Goal: Task Accomplishment & Management: Complete application form

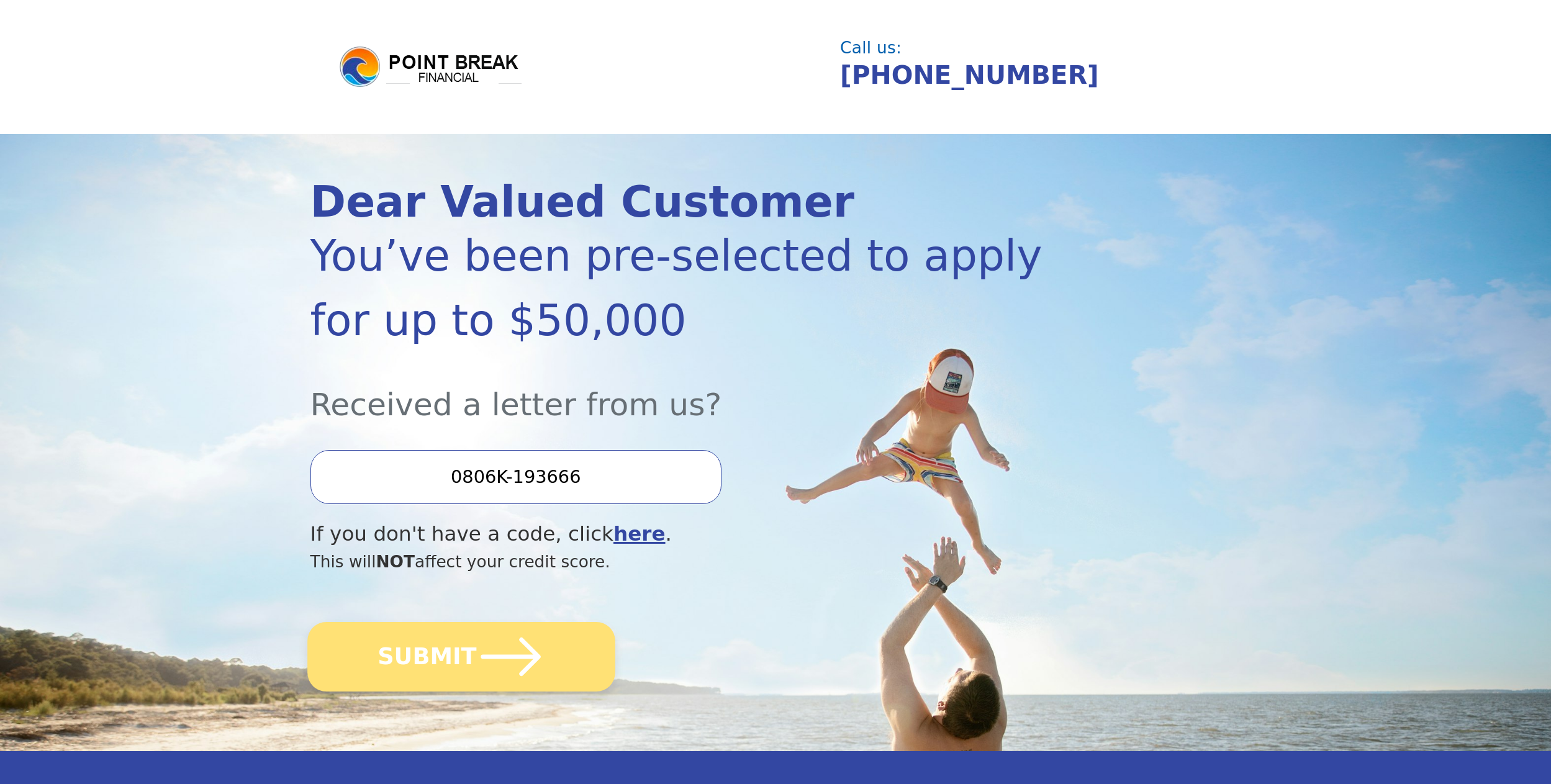
click at [415, 653] on button "SUBMIT" at bounding box center [460, 657] width 308 height 70
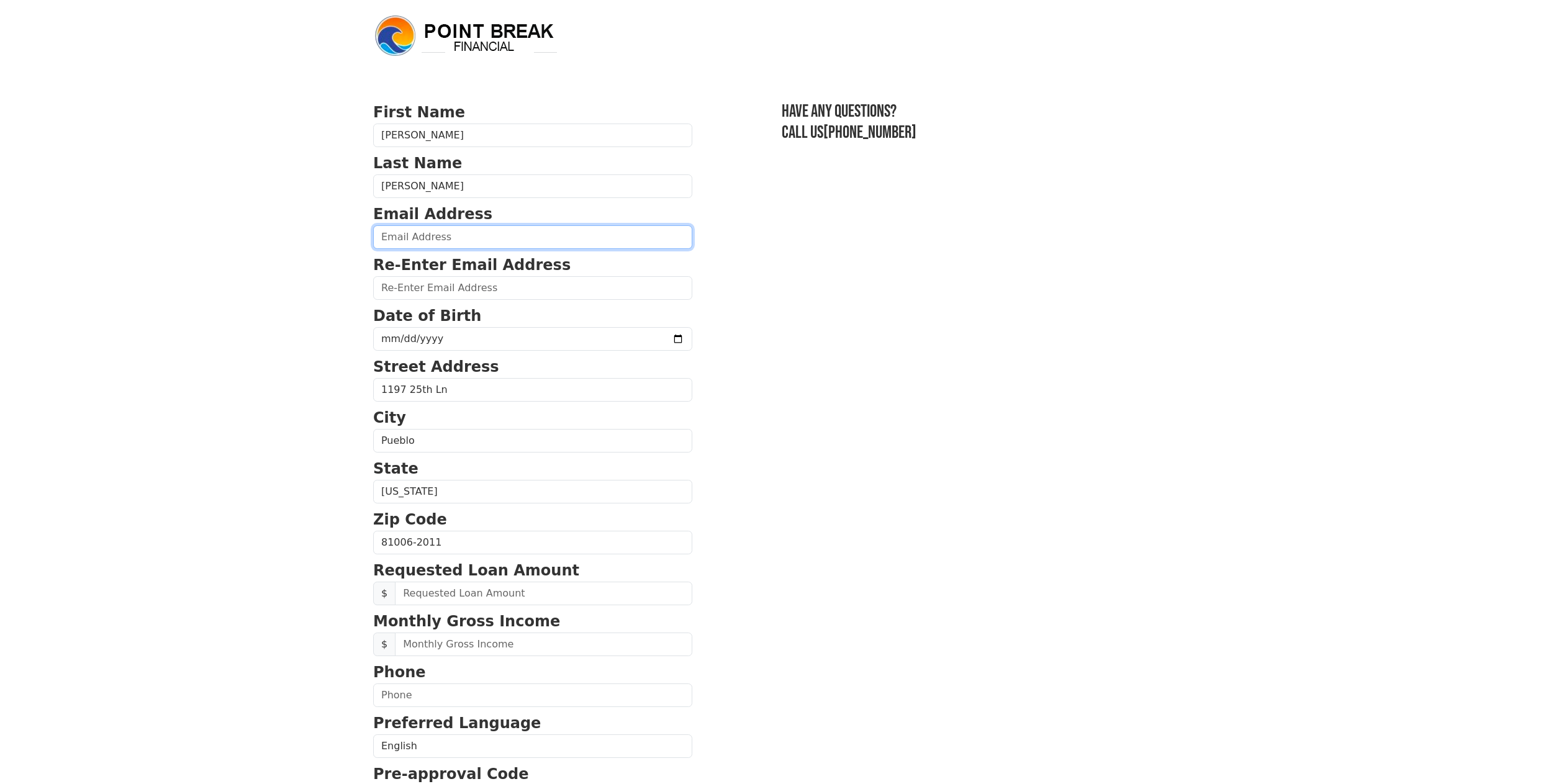
drag, startPoint x: 423, startPoint y: 237, endPoint x: 441, endPoint y: 249, distance: 21.6
click at [424, 238] on input "email" at bounding box center [533, 237] width 319 height 23
type input "Feliciaortegon@yahoo.com"
type input "(719) 582-3902"
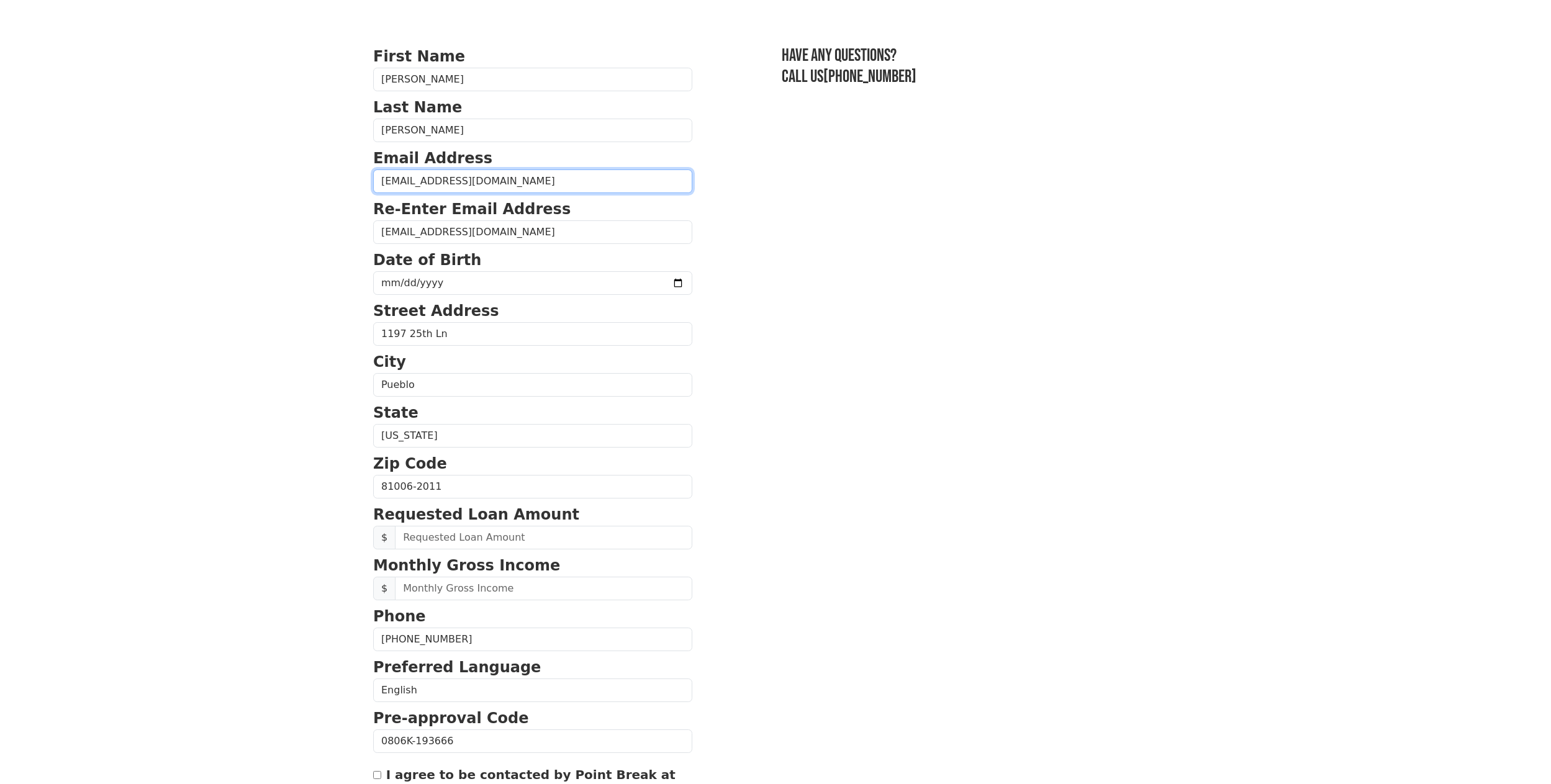
scroll to position [124, 0]
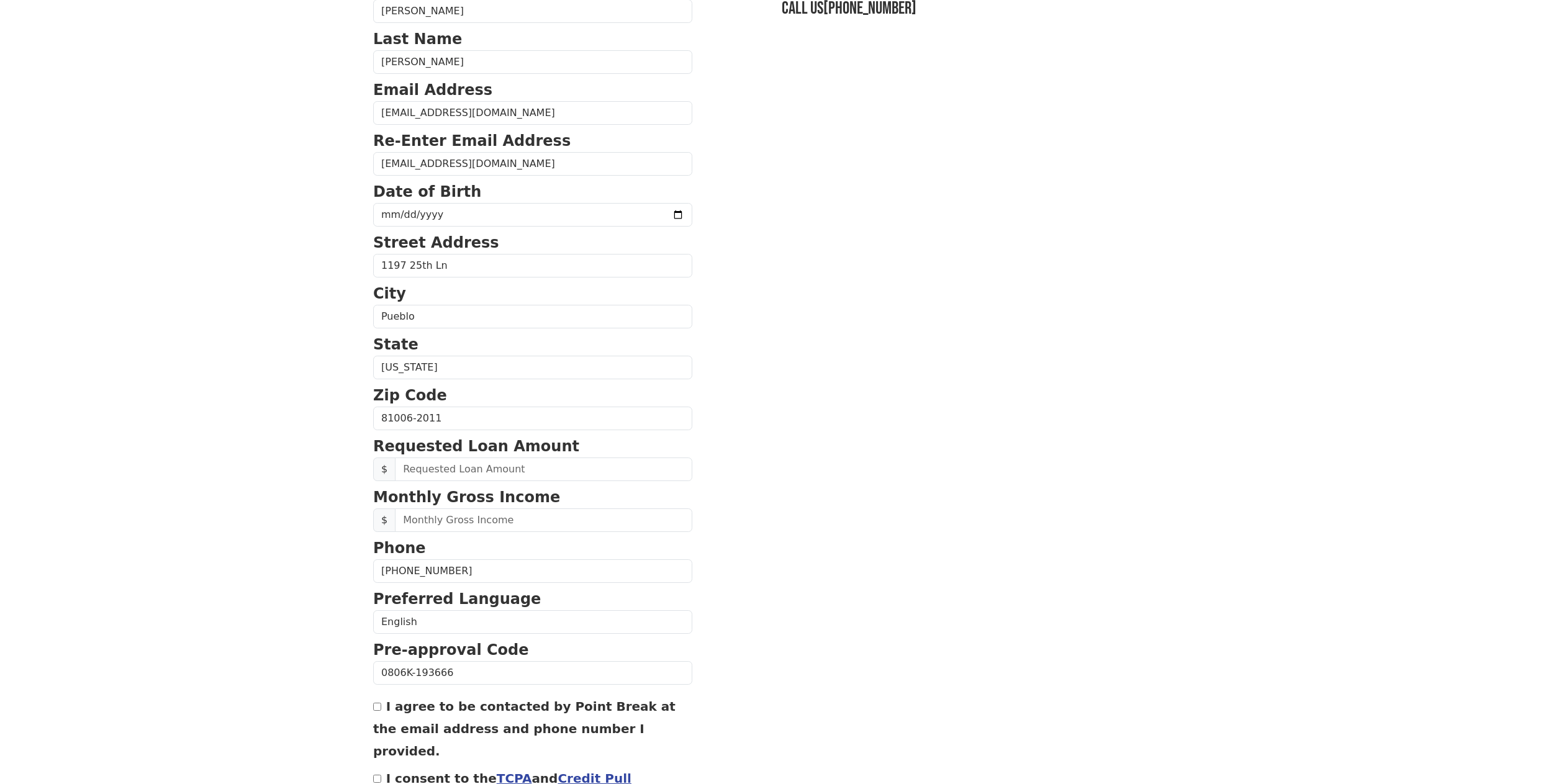
click at [456, 227] on form "First Name Felicia Last Name Ortegon Email Address Feliciaortegon@yahoo.com Re-…" at bounding box center [533, 419] width 319 height 885
click at [456, 217] on input "date" at bounding box center [533, 215] width 319 height 23
type input "1986-06-01"
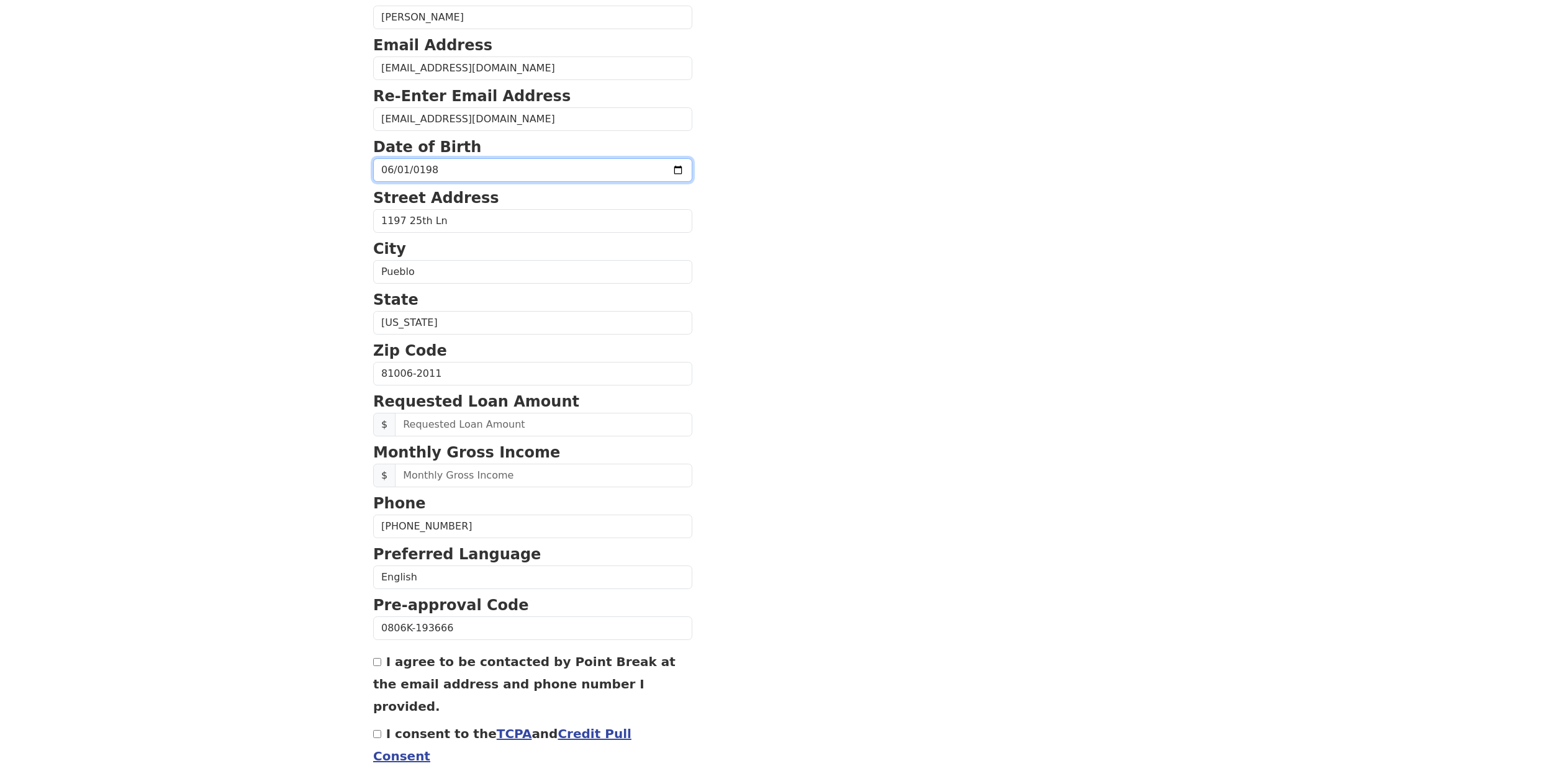
scroll to position [204, 0]
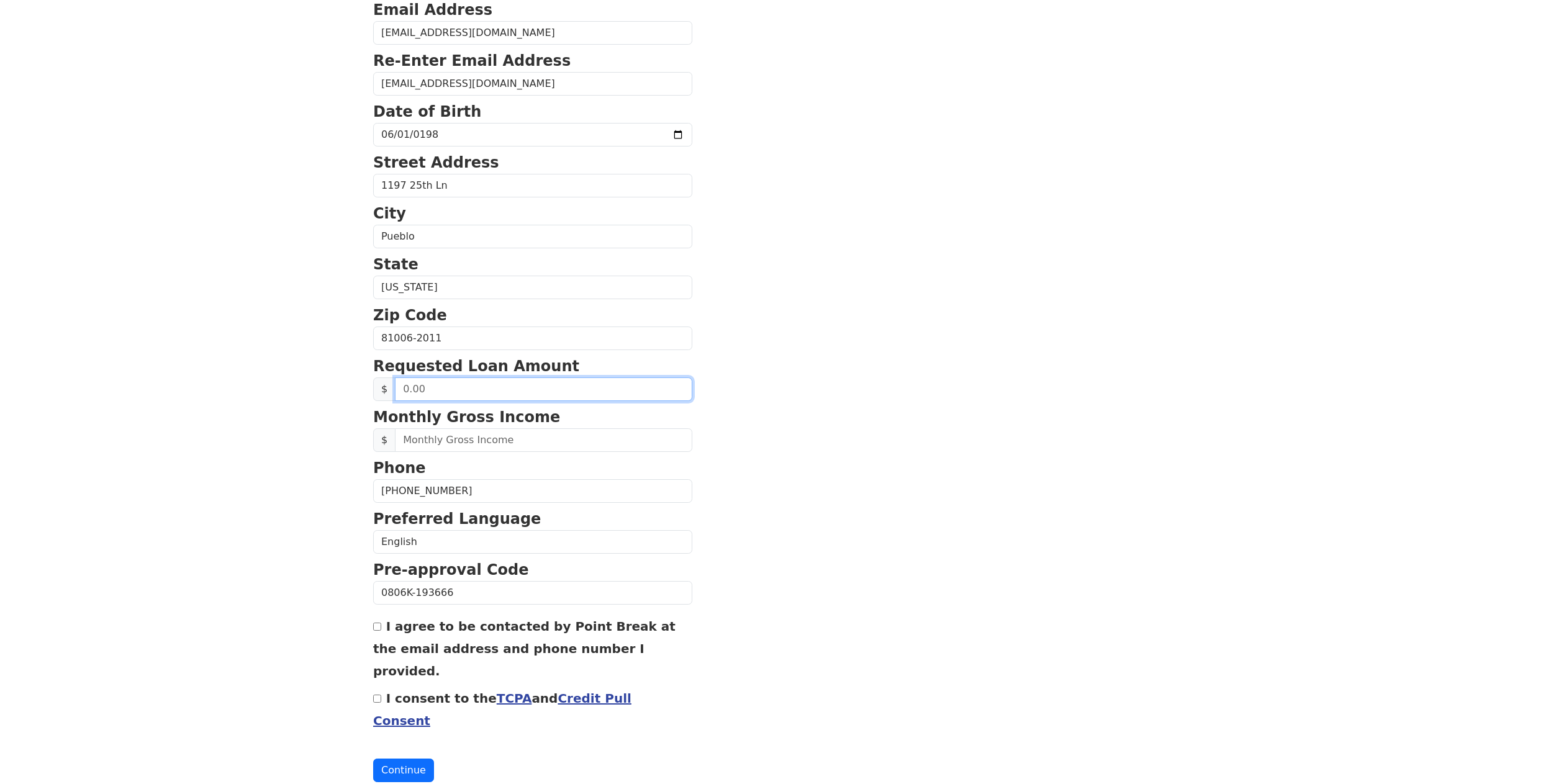
click at [500, 394] on input "text" at bounding box center [543, 389] width 298 height 23
type input "50,000.00"
click at [265, 428] on body "First Name Felicia Last Name Ortegon Email Address Feliciaortegon@yahoo.com Re-…" at bounding box center [775, 188] width 1551 height 784
click at [468, 433] on input "text" at bounding box center [543, 440] width 298 height 23
type input "8,500.00"
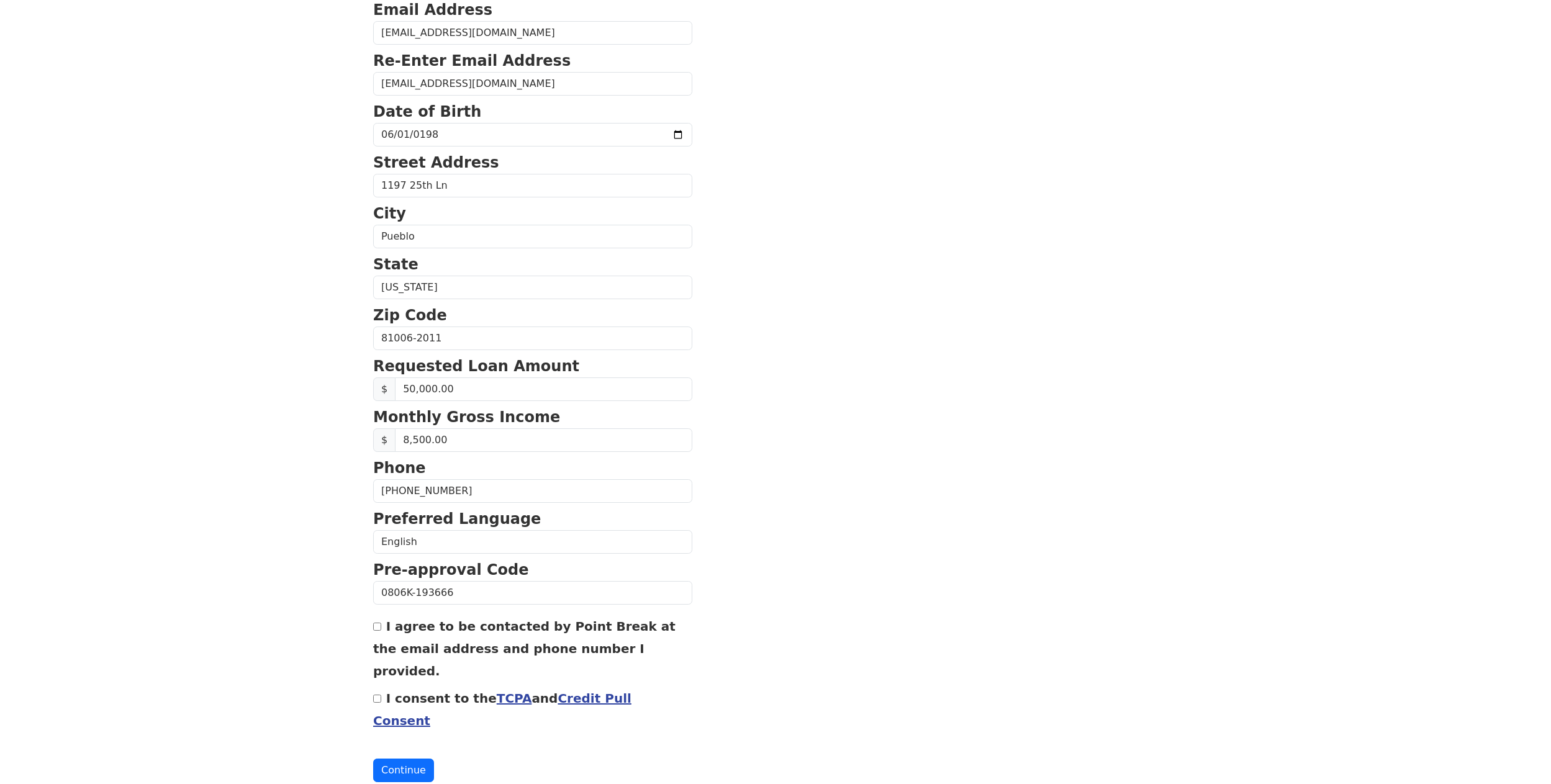
click at [204, 476] on body "First Name Felicia Last Name Ortegon Email Address Feliciaortegon@yahoo.com Re-…" at bounding box center [775, 188] width 1551 height 784
click at [376, 632] on div "I agree to be contacted by Point Break at the email address and phone number I …" at bounding box center [533, 648] width 319 height 67
click at [377, 631] on div "I agree to be contacted by Point Break at the email address and phone number I …" at bounding box center [533, 648] width 319 height 67
click at [375, 694] on input "I consent to the TCPA and Credit Pull Consent" at bounding box center [377, 698] width 8 height 8
checkbox input "true"
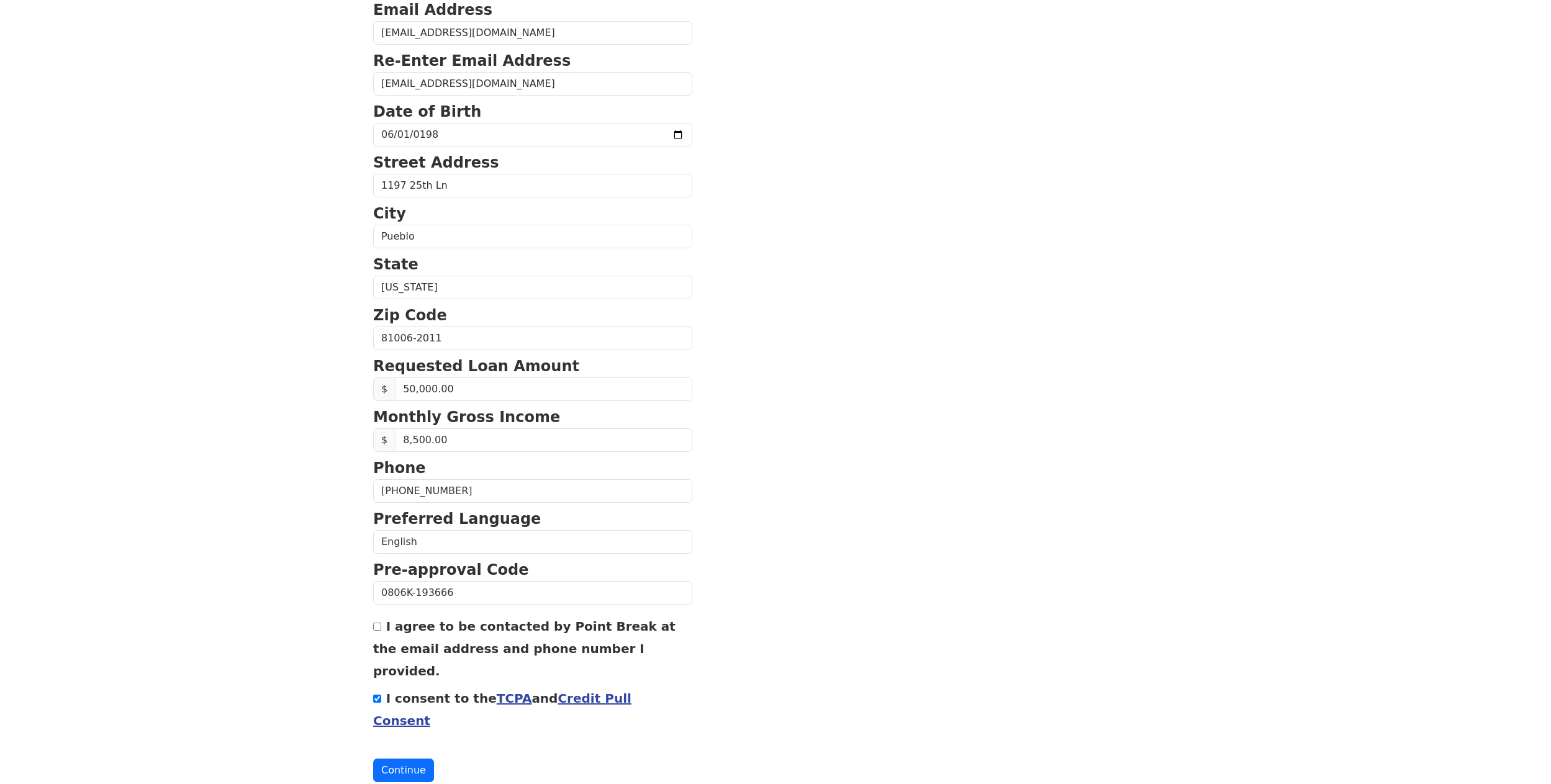
click at [376, 629] on input "I agree to be contacted by Point Break at the email address and phone number I …" at bounding box center [377, 626] width 8 height 8
checkbox input "true"
click at [398, 758] on button "Continue" at bounding box center [403, 770] width 60 height 23
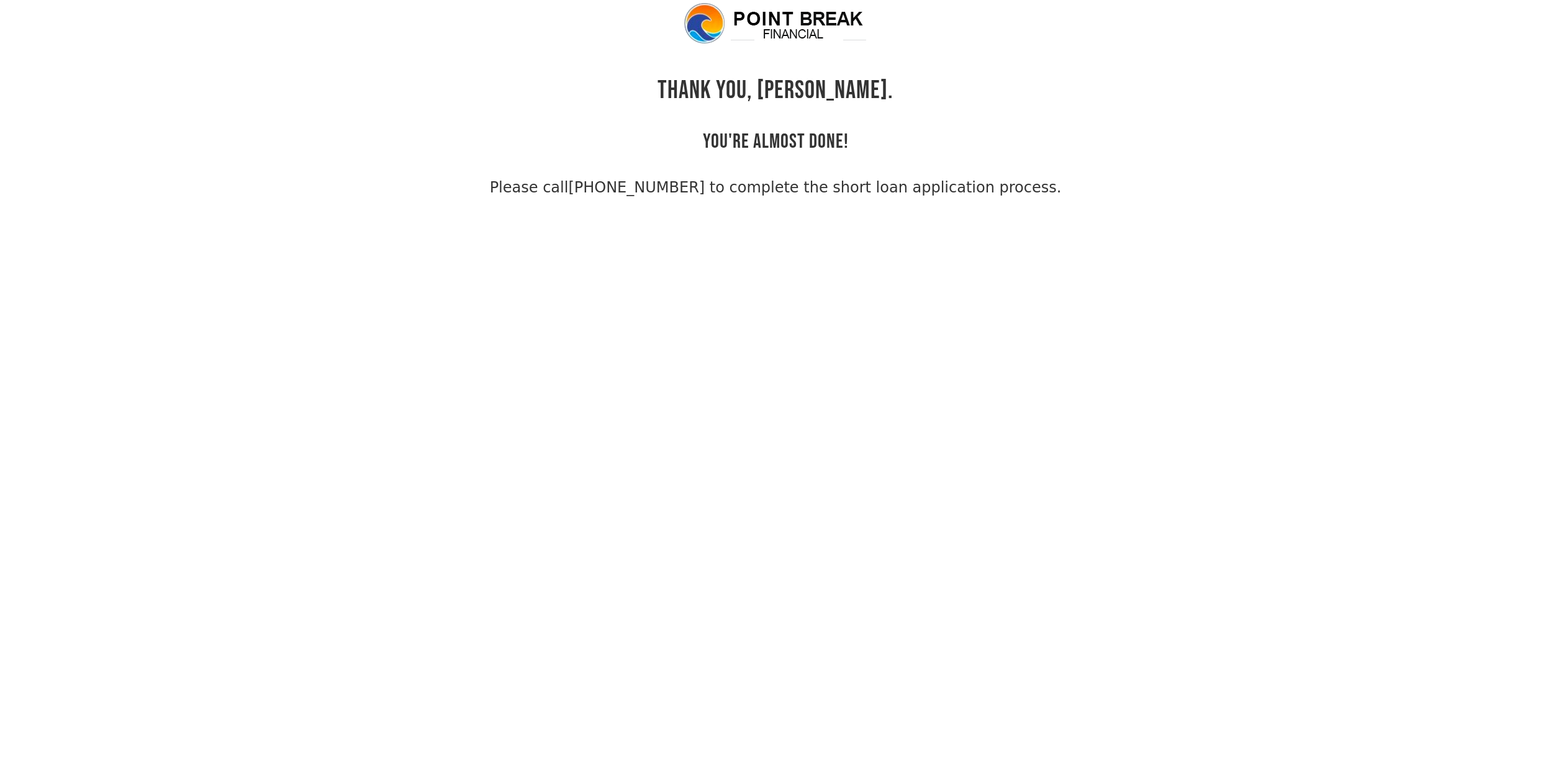
scroll to position [29, 0]
